Goal: Communication & Community: Answer question/provide support

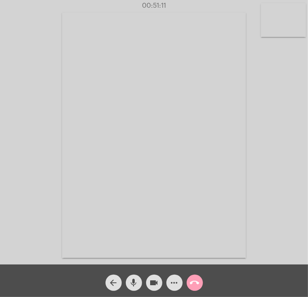
click at [195, 281] on mat-icon "call_end" at bounding box center [195, 283] width 10 height 10
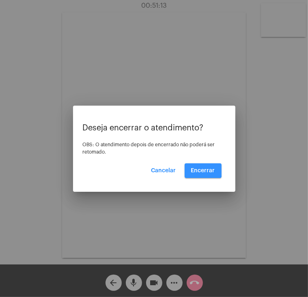
click at [198, 168] on span "Encerrar" at bounding box center [203, 171] width 24 height 6
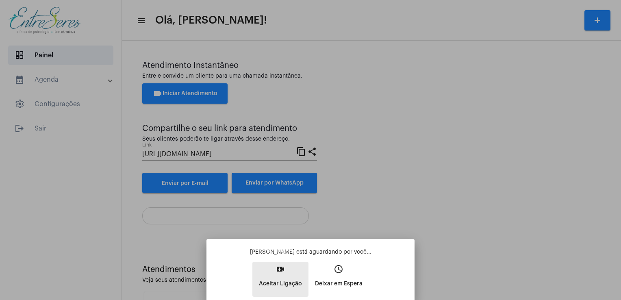
click at [285, 286] on p "Aceitar Ligação" at bounding box center [280, 283] width 43 height 15
